Goal: Information Seeking & Learning: Check status

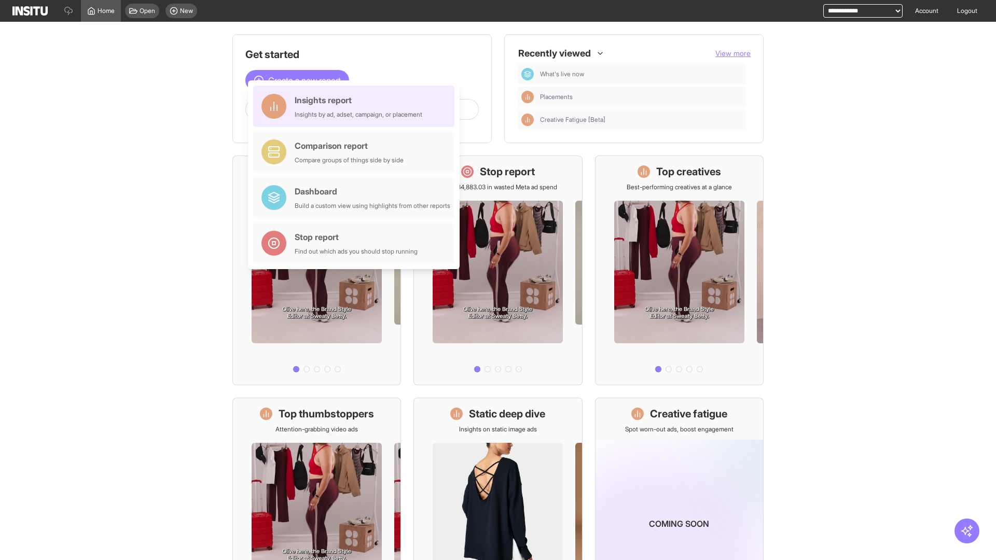
click at [356, 106] on div "Insights report Insights by ad, adset, campaign, or placement" at bounding box center [359, 106] width 128 height 25
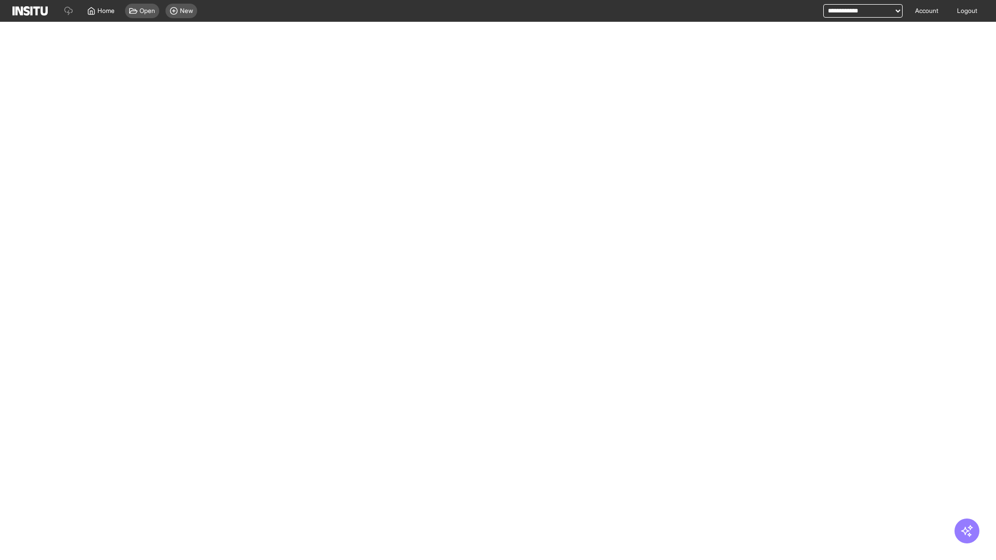
select select "**"
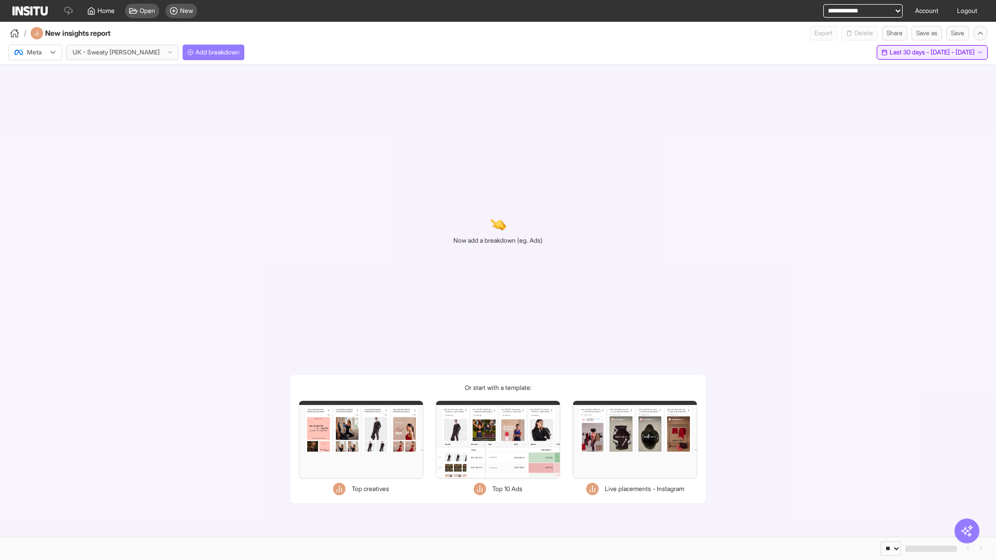
click at [908, 52] on span "Last 30 days - [DATE] - [DATE]" at bounding box center [931, 52] width 85 height 8
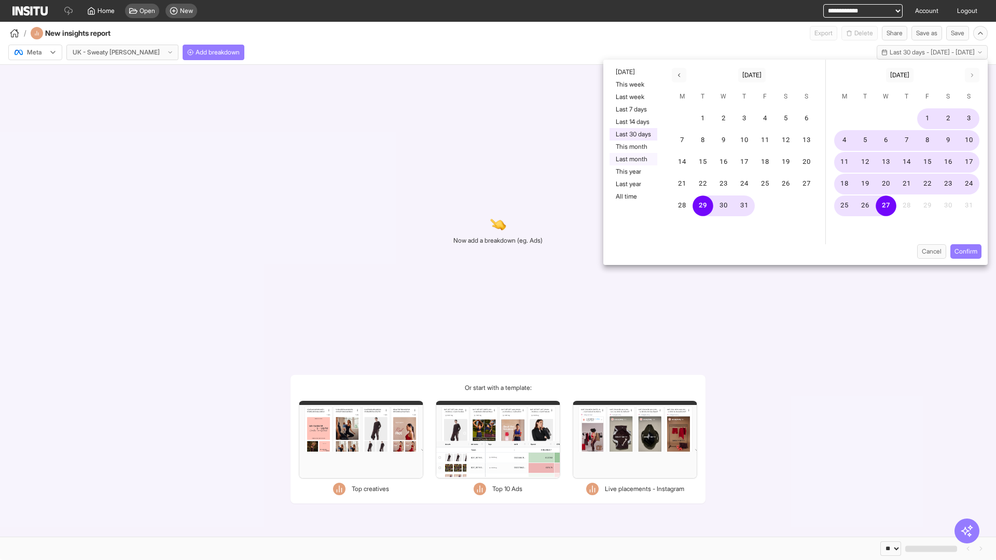
click at [632, 159] on button "Last month" at bounding box center [633, 159] width 48 height 12
